Goal: Task Accomplishment & Management: Use online tool/utility

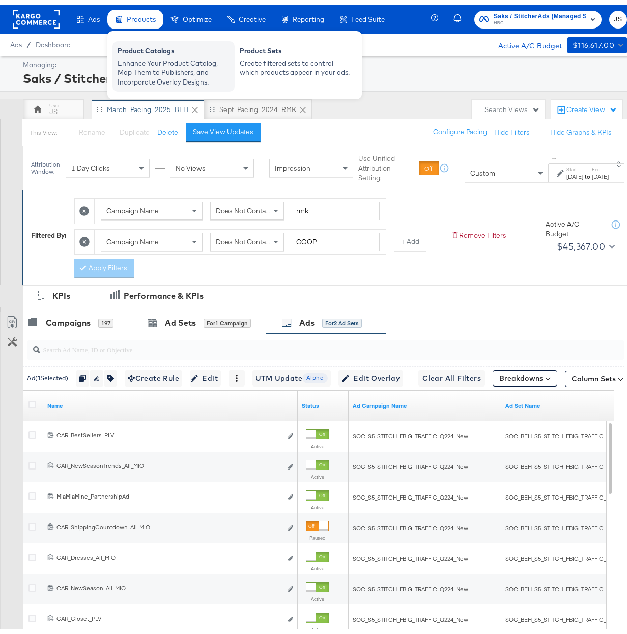
click at [156, 58] on div "Enhance Your Product Catalog, Map Them to Publishers, and Incorporate Overlay D…" at bounding box center [174, 67] width 112 height 29
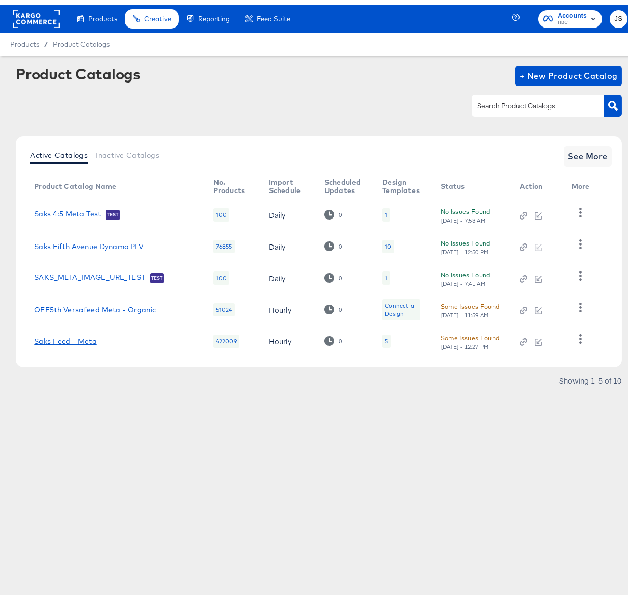
click at [82, 335] on link "Saks Feed - Meta" at bounding box center [65, 336] width 62 height 8
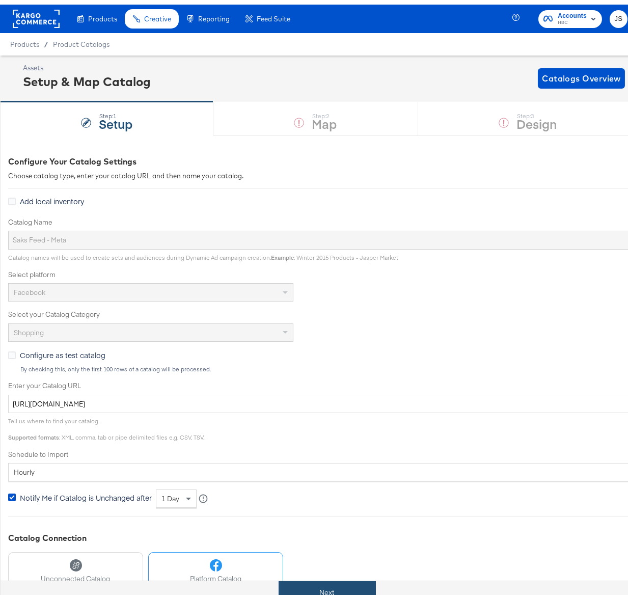
click at [317, 588] on button "Next" at bounding box center [327, 587] width 97 height 23
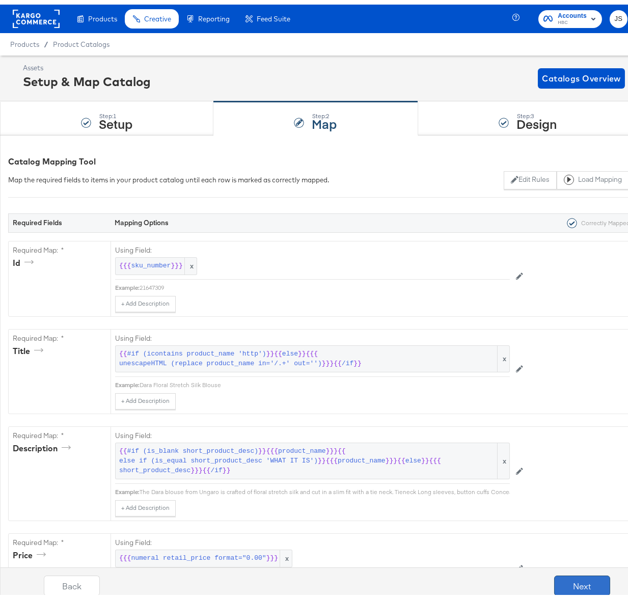
click at [567, 579] on button "Next" at bounding box center [582, 581] width 56 height 20
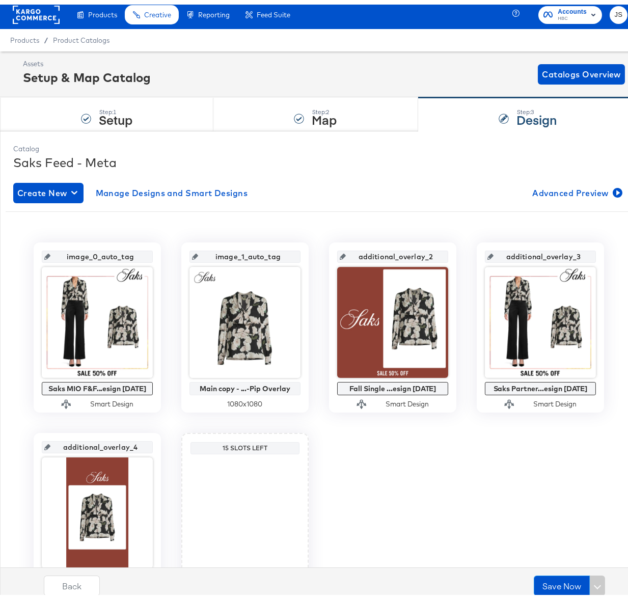
scroll to position [14, 0]
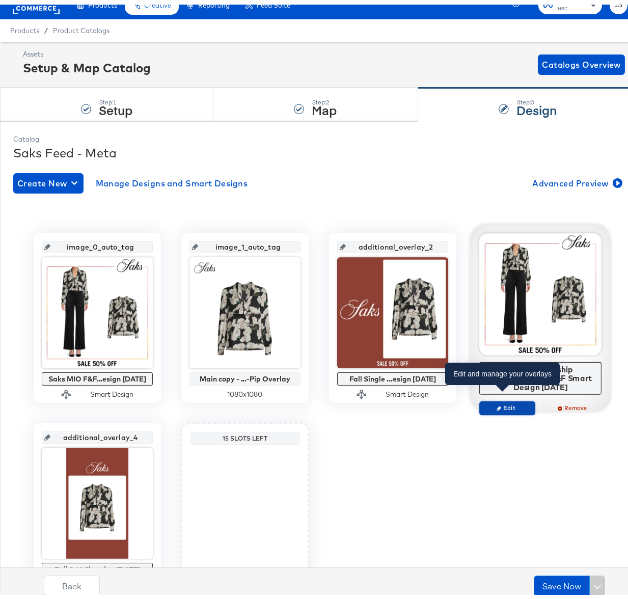
click at [510, 400] on span "Edit" at bounding box center [507, 404] width 47 height 8
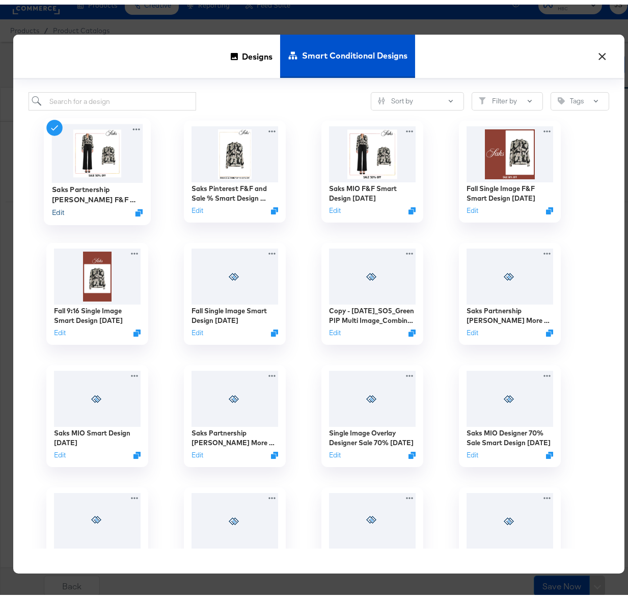
click at [55, 209] on button "Edit" at bounding box center [58, 208] width 12 height 10
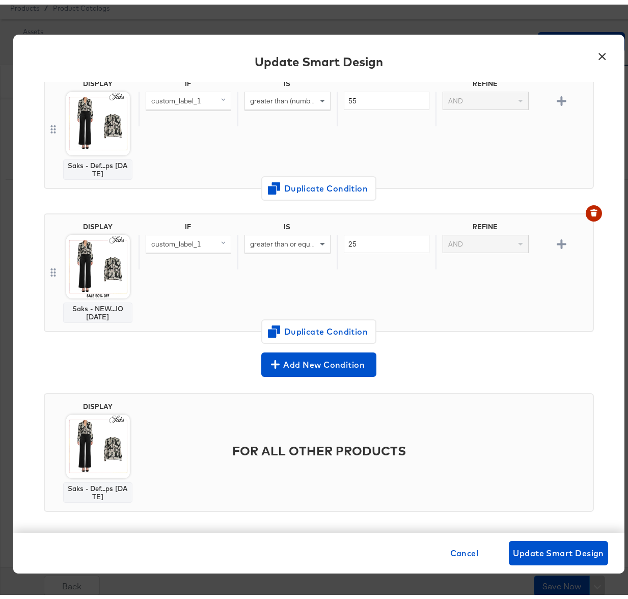
scroll to position [77, 0]
click at [461, 545] on span "Cancel" at bounding box center [464, 548] width 29 height 14
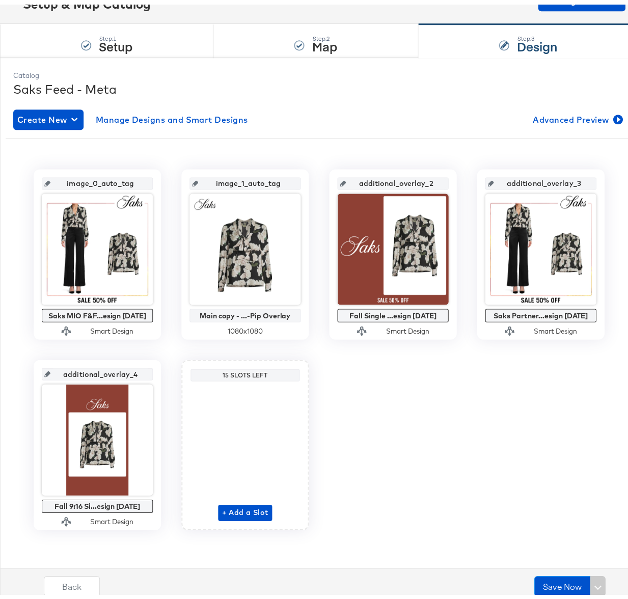
scroll to position [57, 0]
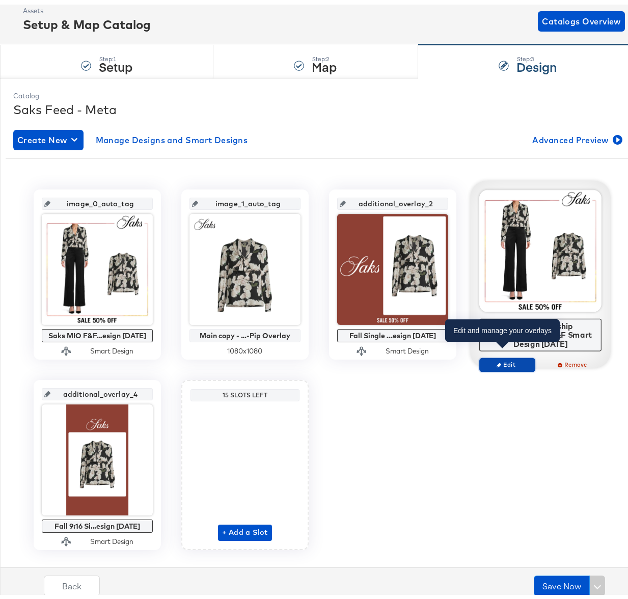
click at [511, 356] on span "Edit" at bounding box center [507, 360] width 47 height 8
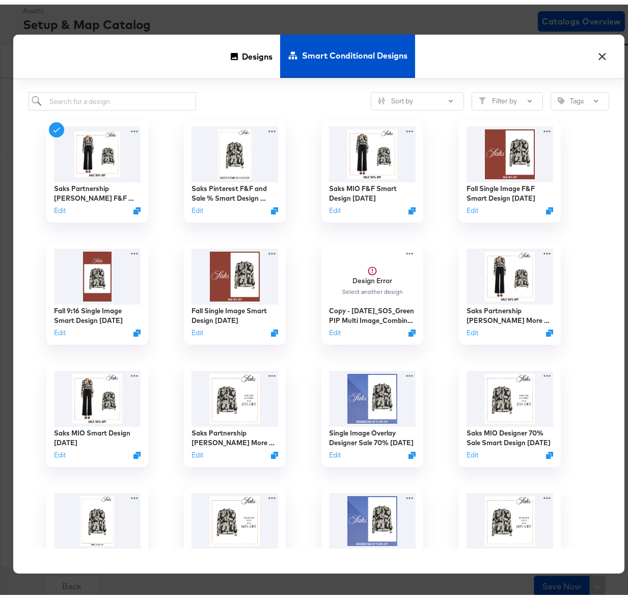
click at [602, 49] on button "×" at bounding box center [602, 49] width 18 height 18
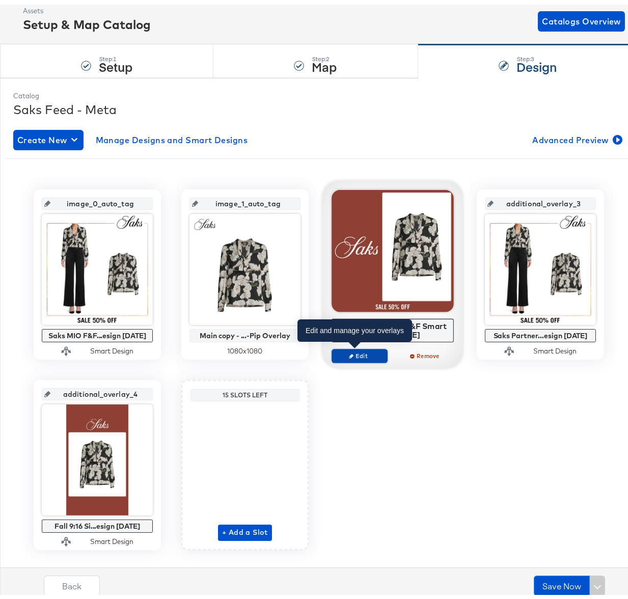
click at [370, 351] on span "Edit" at bounding box center [359, 351] width 47 height 8
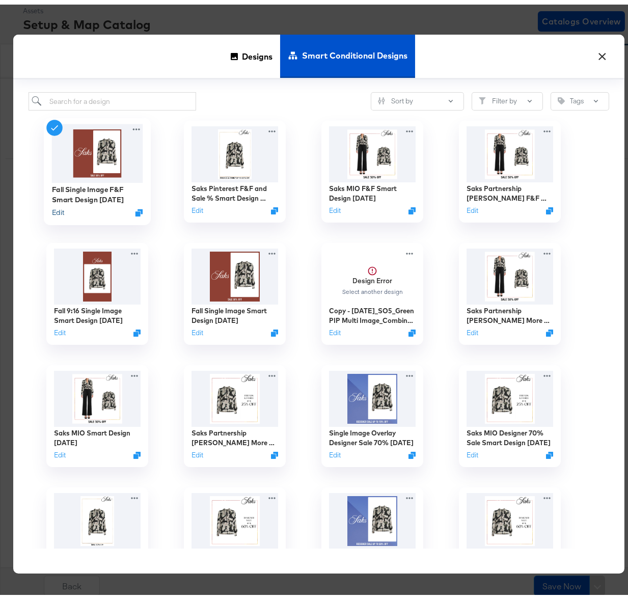
click at [58, 208] on button "Edit" at bounding box center [58, 208] width 12 height 10
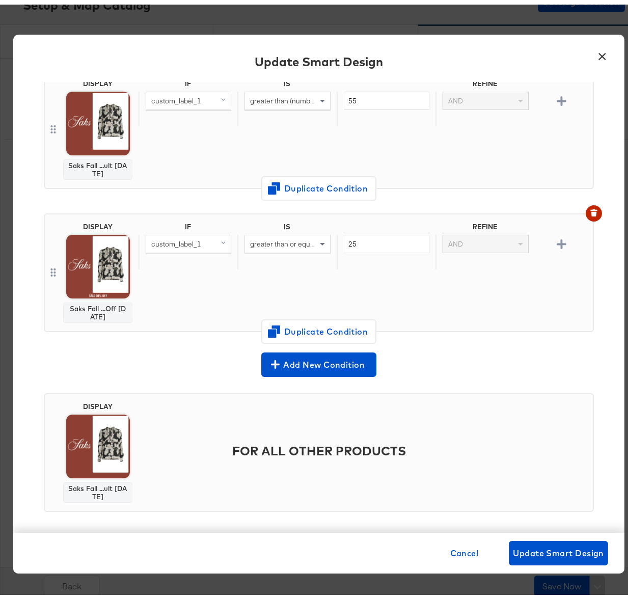
scroll to position [77, 0]
click at [600, 50] on button "×" at bounding box center [602, 49] width 18 height 18
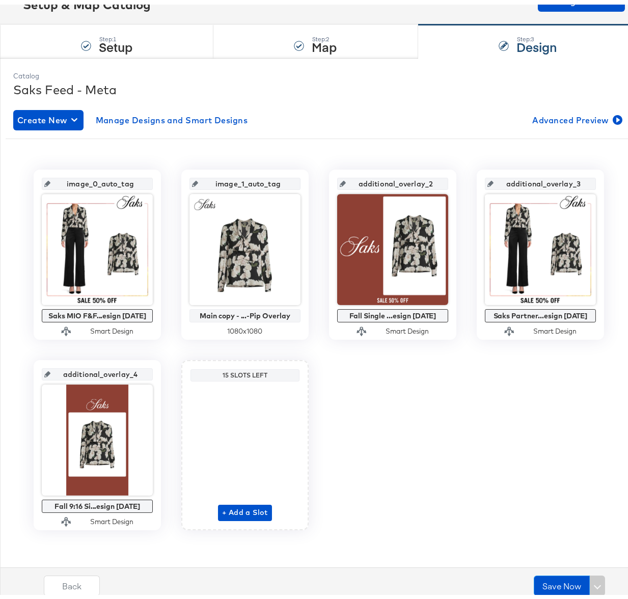
click at [436, 143] on div "image_0_auto_tag Saks MIO F&F...esign [DATE] Smart Design image_1_auto_tag Main…" at bounding box center [318, 341] width 611 height 399
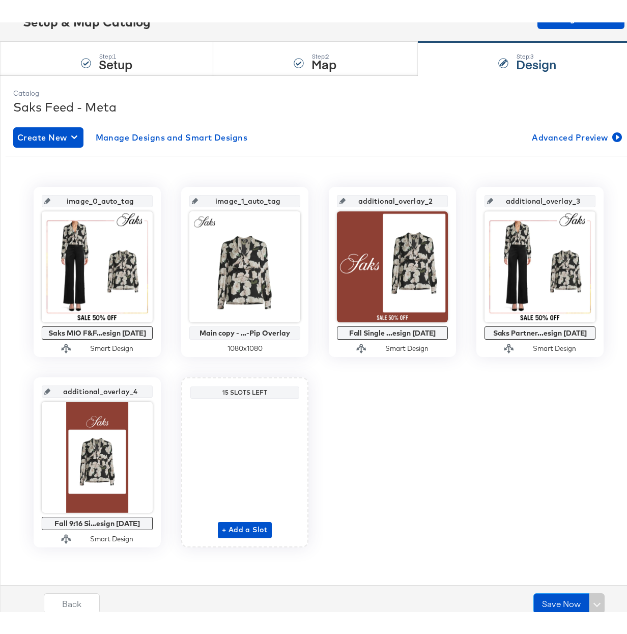
scroll to position [43, 0]
